Goal: Information Seeking & Learning: Learn about a topic

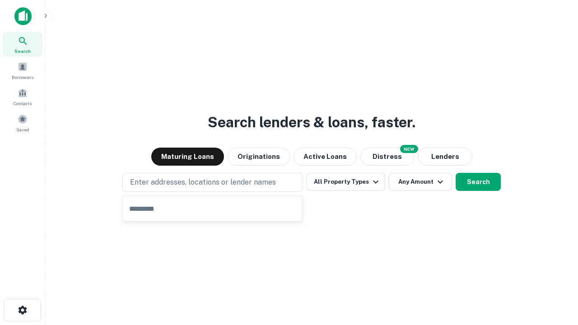
type input "**********"
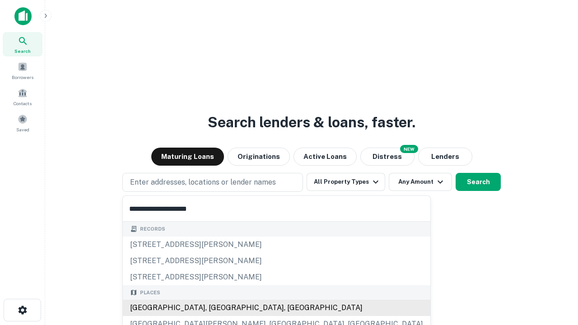
click at [216, 308] on div "[GEOGRAPHIC_DATA], [GEOGRAPHIC_DATA], [GEOGRAPHIC_DATA]" at bounding box center [277, 308] width 308 height 16
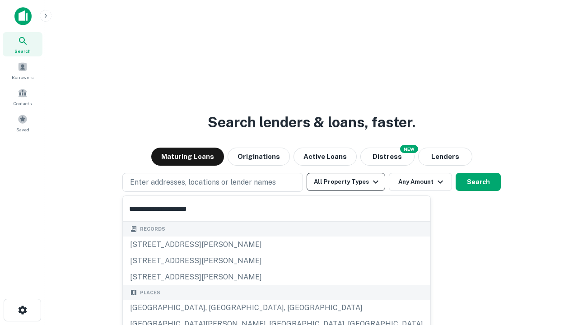
click at [346, 182] on button "All Property Types" at bounding box center [346, 182] width 79 height 18
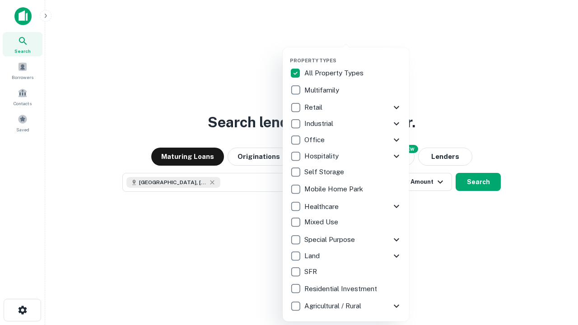
click at [353, 55] on button "button" at bounding box center [353, 55] width 127 height 0
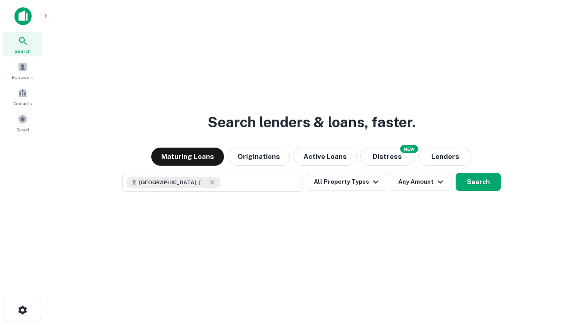
scroll to position [14, 0]
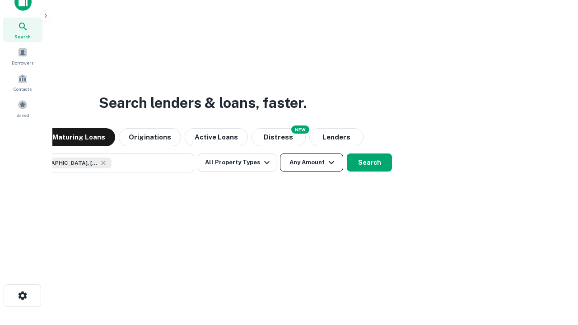
click at [280, 154] on button "Any Amount" at bounding box center [311, 163] width 63 height 18
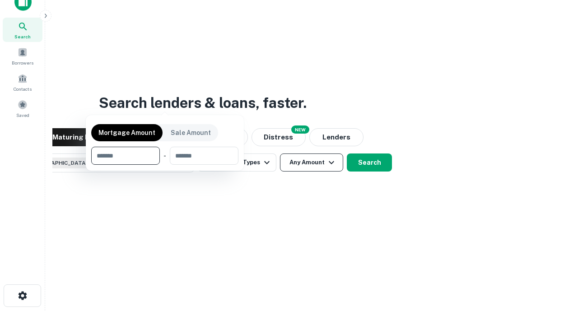
scroll to position [65, 256]
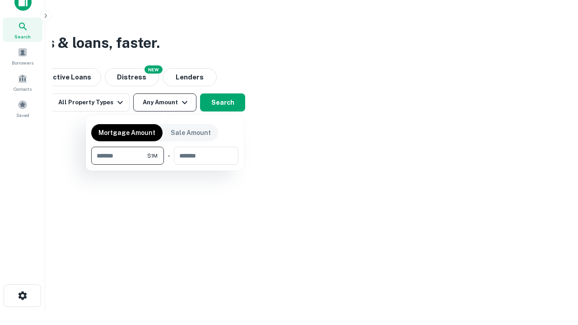
type input "*******"
click at [165, 165] on button "button" at bounding box center [164, 165] width 147 height 0
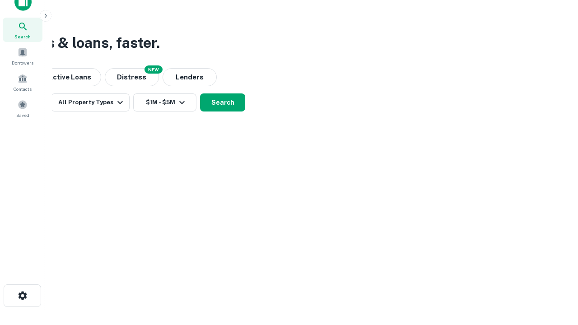
scroll to position [14, 0]
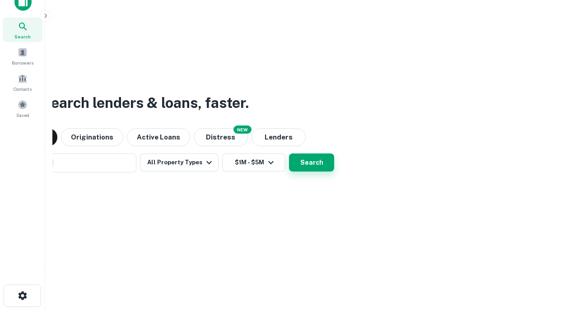
click at [289, 154] on button "Search" at bounding box center [311, 163] width 45 height 18
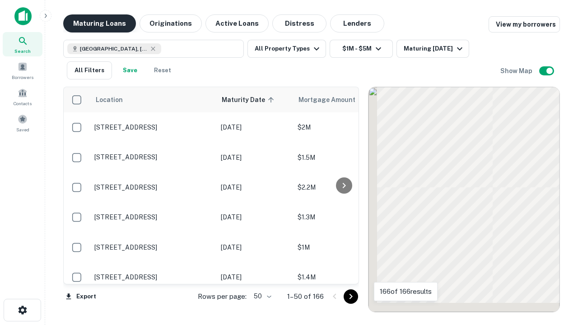
click at [99, 23] on button "Maturing Loans" at bounding box center [99, 23] width 73 height 18
